Goal: Obtain resource: Download file/media

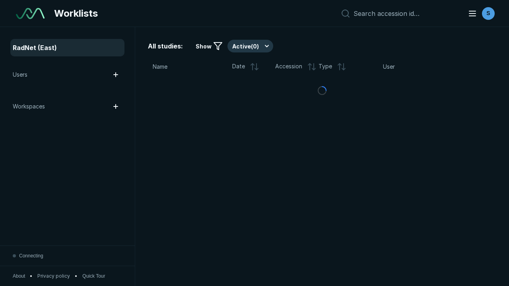
scroll to position [2173, 3314]
